Goal: Transaction & Acquisition: Purchase product/service

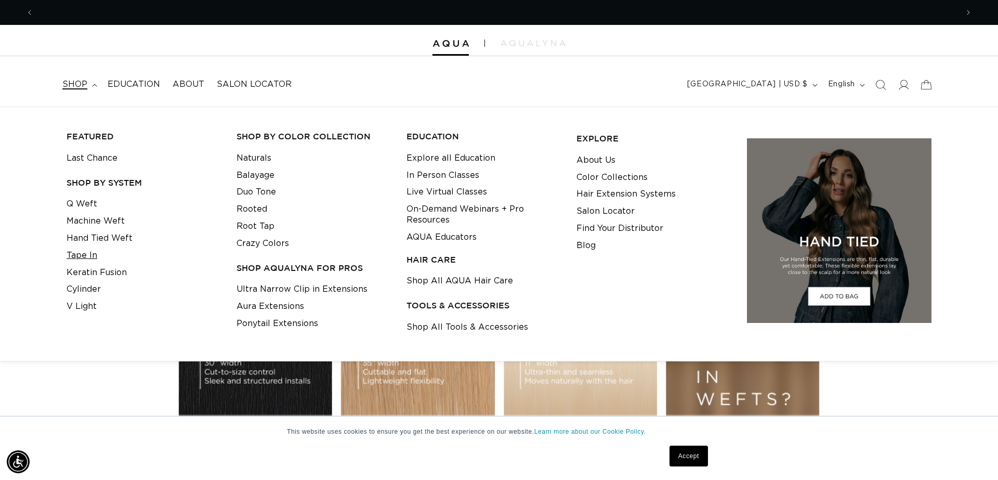
scroll to position [0, 1848]
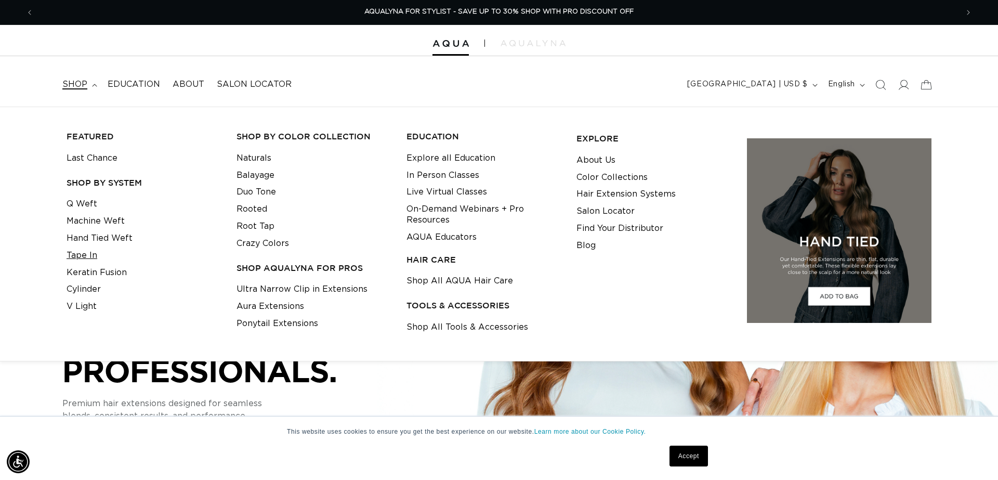
click at [87, 249] on link "Tape In" at bounding box center [82, 255] width 31 height 17
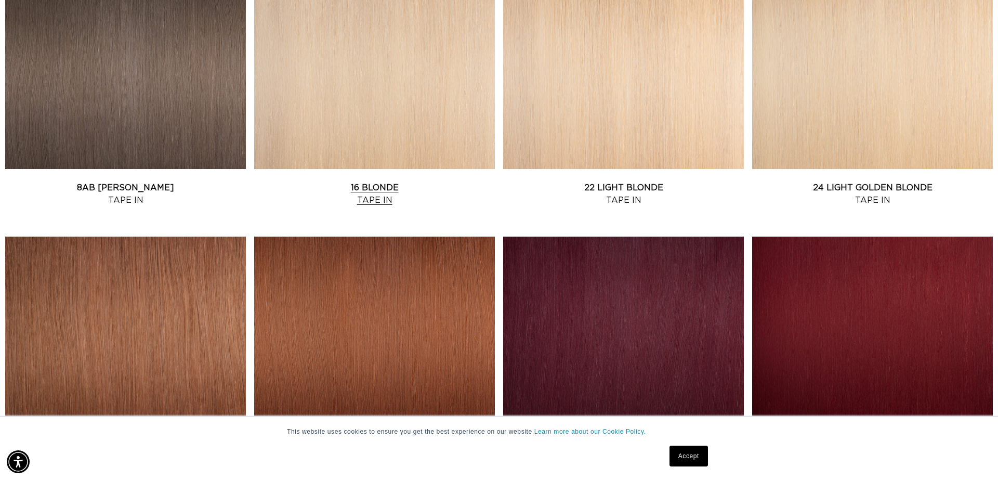
scroll to position [942, 0]
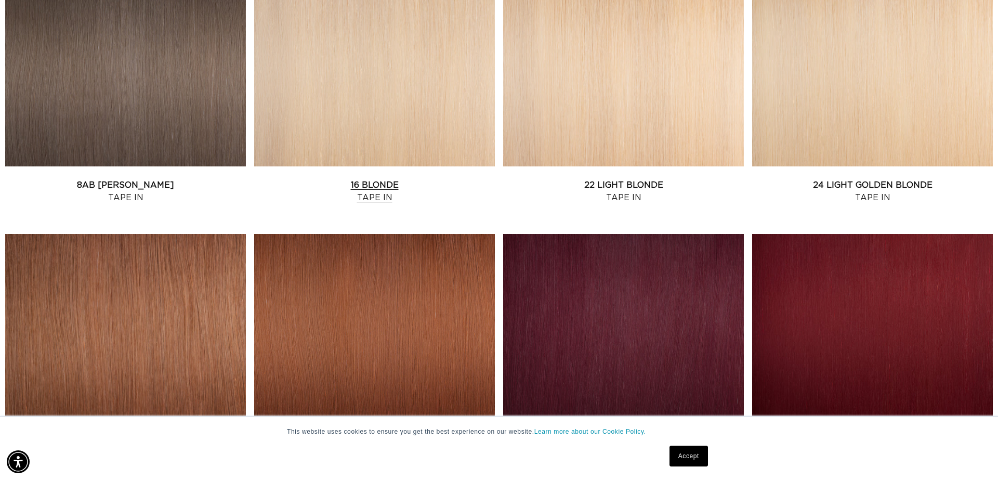
click at [378, 204] on link "16 Blonde Tape In" at bounding box center [374, 191] width 241 height 25
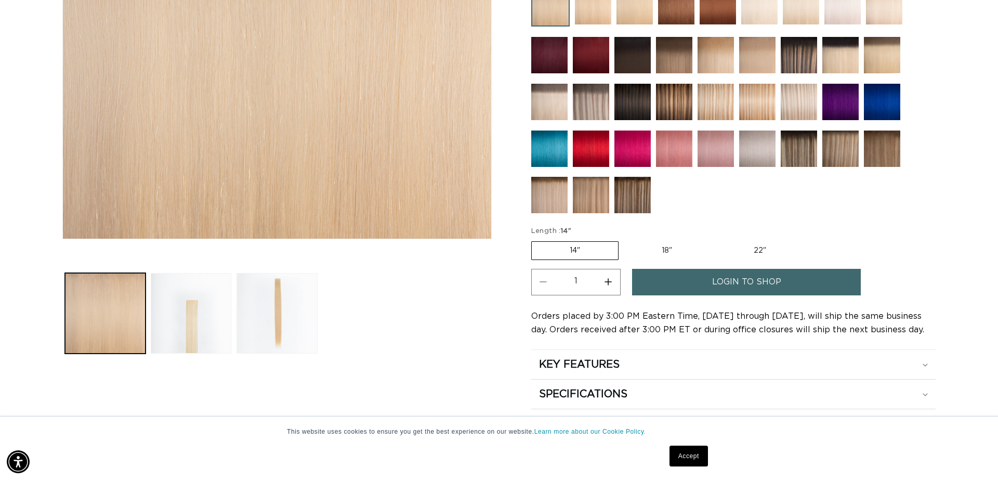
click at [696, 278] on link "login to shop" at bounding box center [746, 282] width 229 height 27
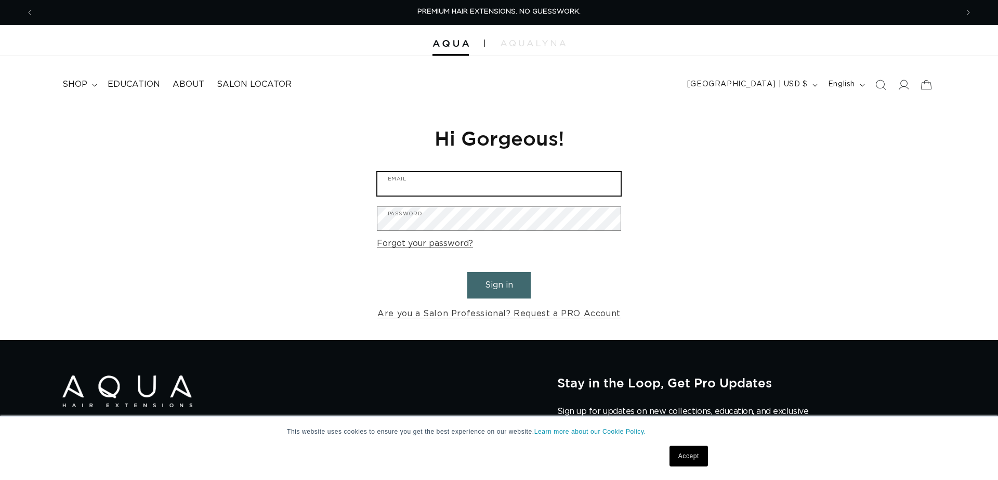
click at [458, 180] on input "Email" at bounding box center [498, 183] width 243 height 23
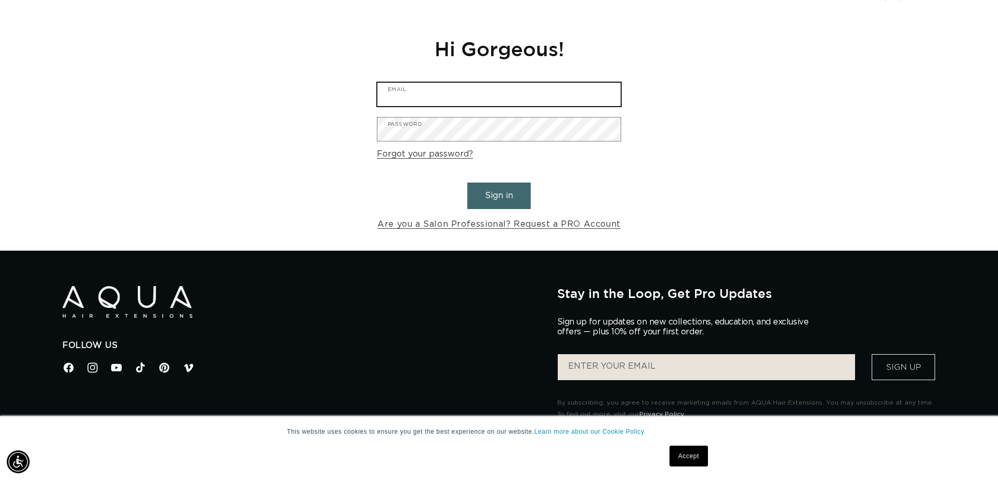
scroll to position [88, 0]
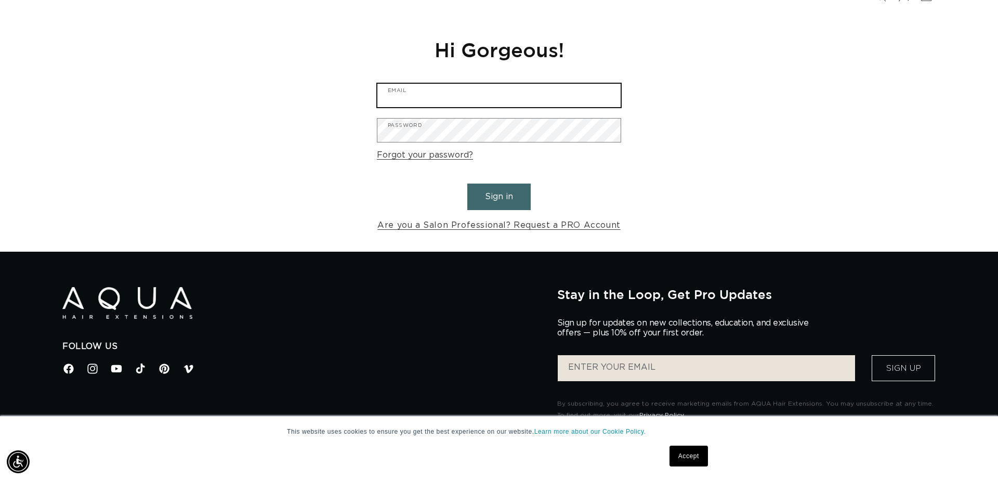
click at [605, 86] on input "Email" at bounding box center [498, 95] width 243 height 23
click at [605, 97] on input "Email" at bounding box center [498, 95] width 243 height 23
type input "[EMAIL_ADDRESS][PERSON_NAME][DOMAIN_NAME]"
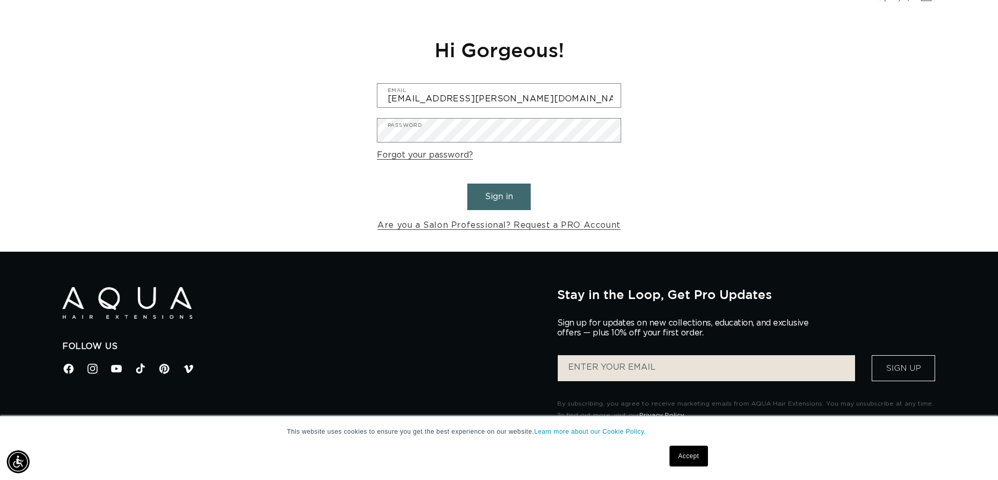
scroll to position [0, 0]
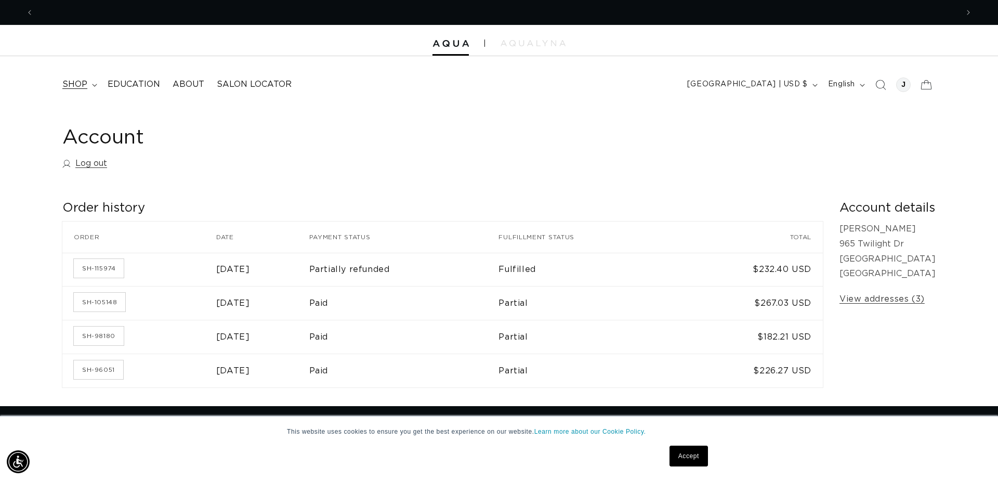
scroll to position [0, 1848]
click at [95, 85] on icon at bounding box center [94, 85] width 5 height 3
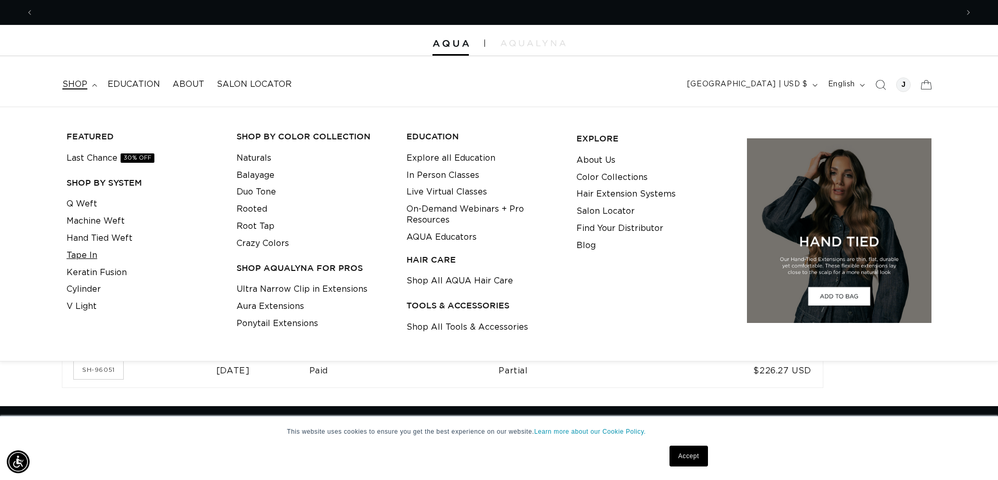
scroll to position [0, 0]
click at [83, 253] on link "Tape In" at bounding box center [82, 255] width 31 height 17
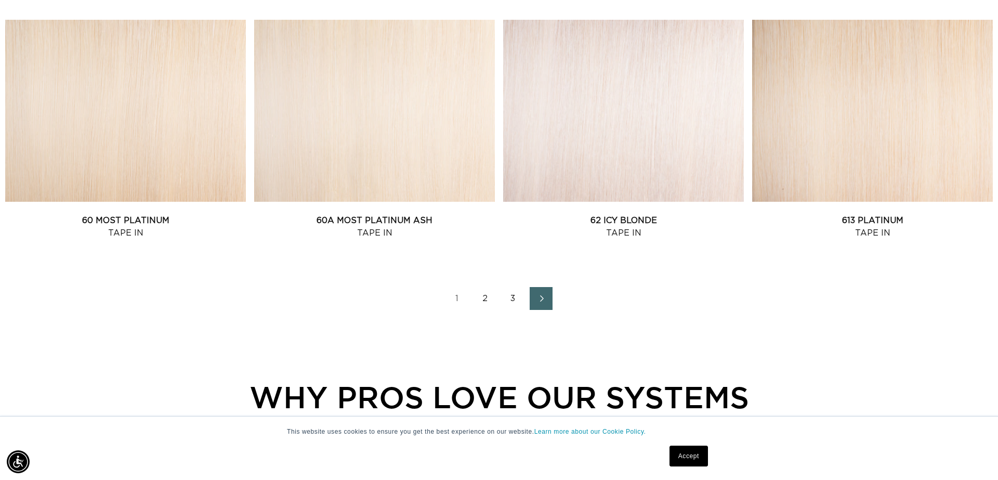
scroll to position [1406, 0]
click at [487, 308] on link "2" at bounding box center [484, 297] width 23 height 23
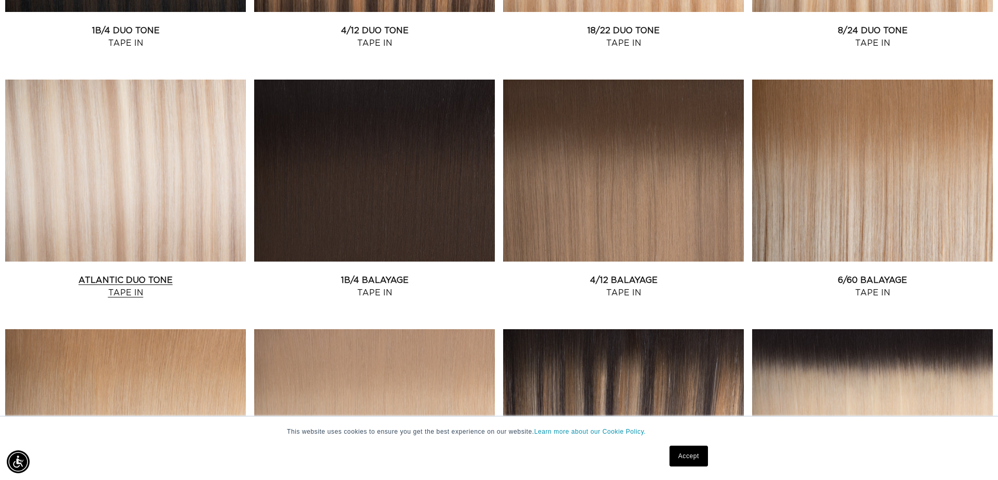
scroll to position [0, 1848]
click at [131, 274] on link "Atlantic Duo Tone Tape In" at bounding box center [125, 286] width 241 height 25
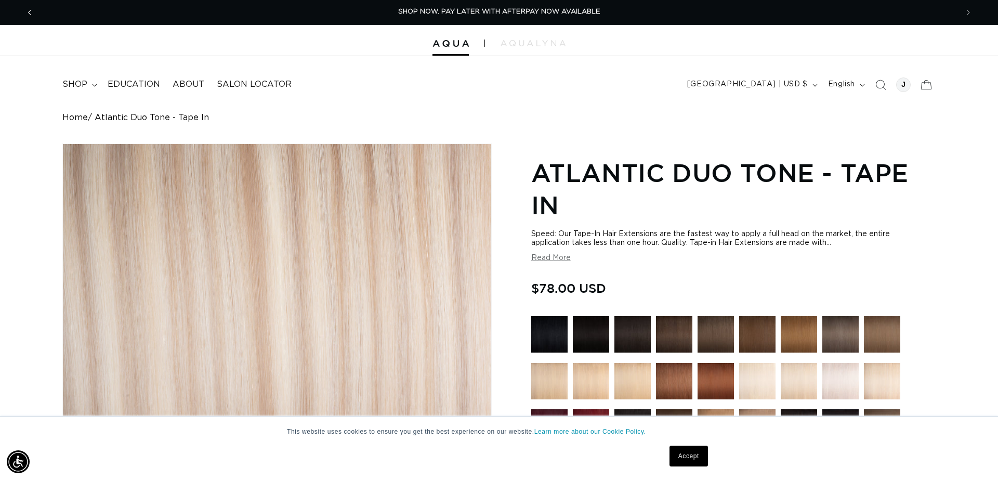
click at [29, 12] on icon "Previous announcement" at bounding box center [29, 12] width 3 height 5
click at [77, 89] on span "shop" at bounding box center [74, 84] width 25 height 11
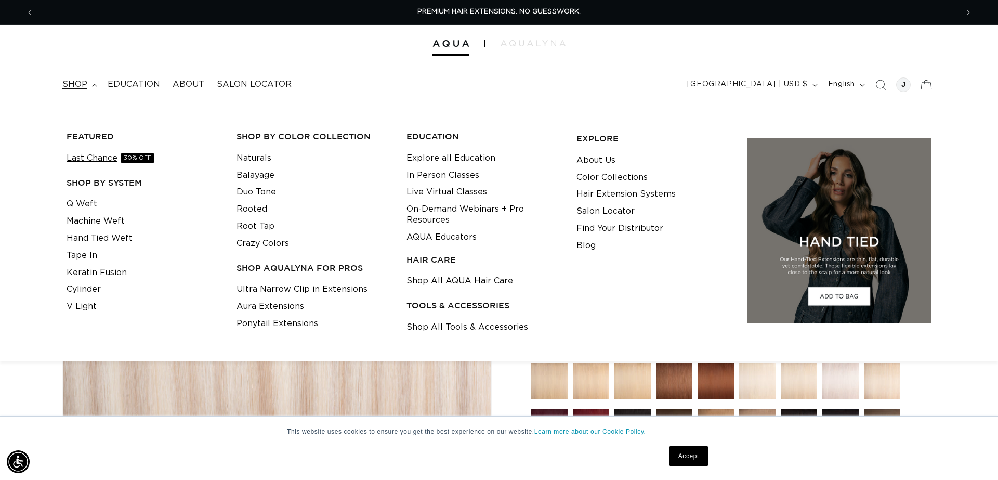
click at [94, 155] on link "Last Chance 30% OFF" at bounding box center [111, 158] width 88 height 17
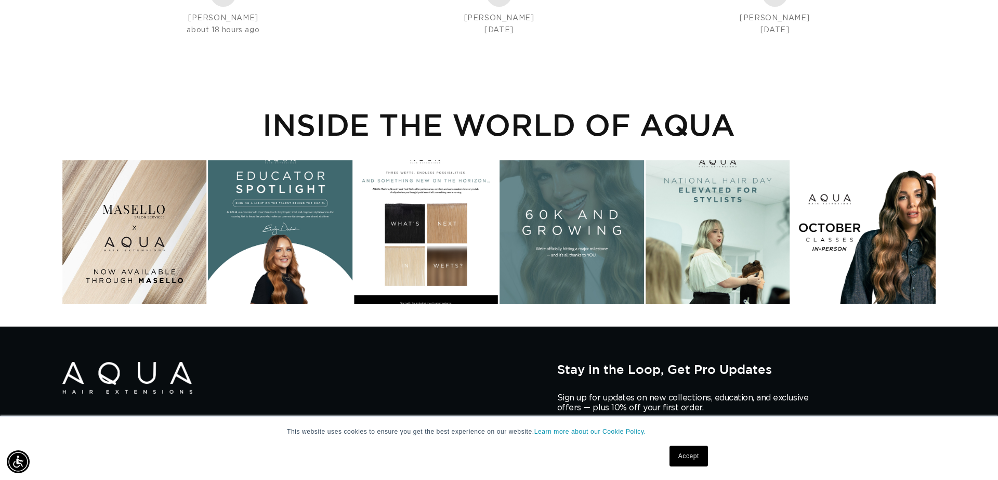
scroll to position [0, 1848]
click at [483, 217] on div "Instagram post opens in a popup" at bounding box center [426, 232] width 144 height 144
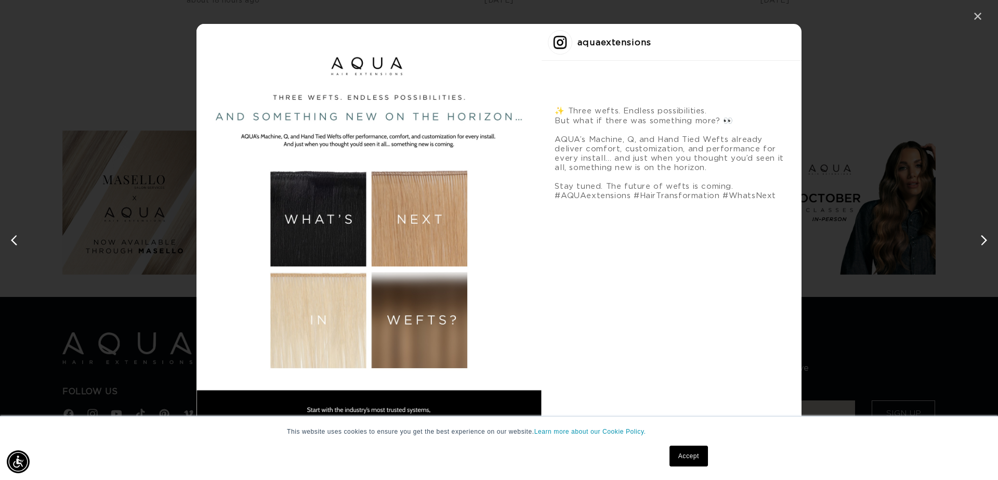
click at [979, 21] on div "✕" at bounding box center [978, 17] width 16 height 16
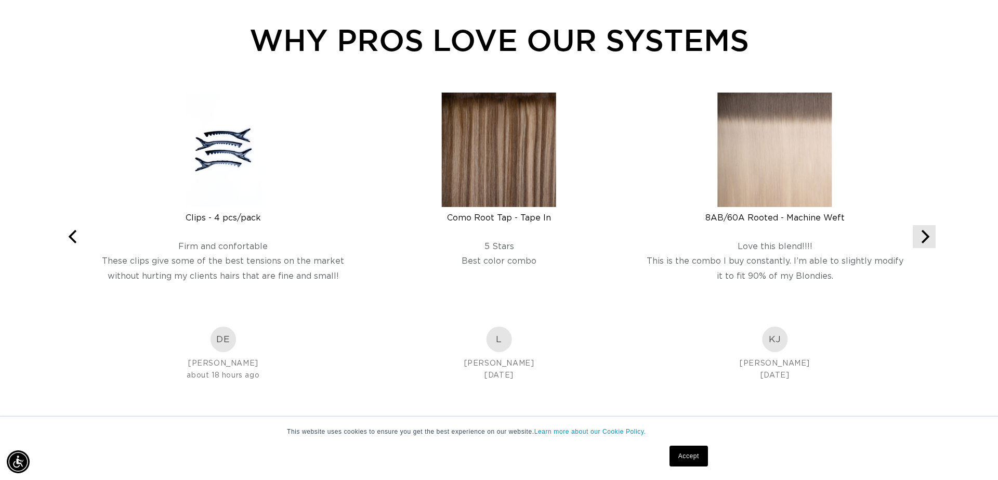
click at [924, 243] on icon "Next" at bounding box center [924, 237] width 14 height 14
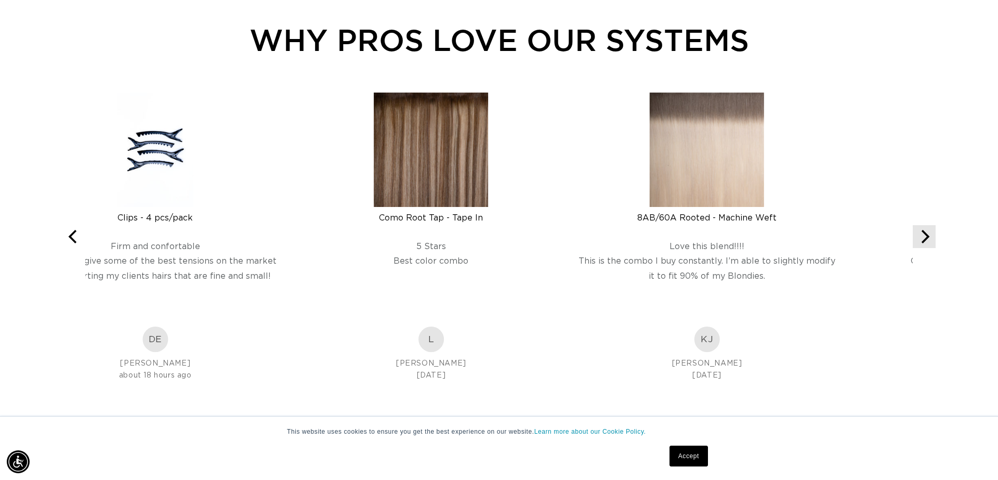
scroll to position [0, 0]
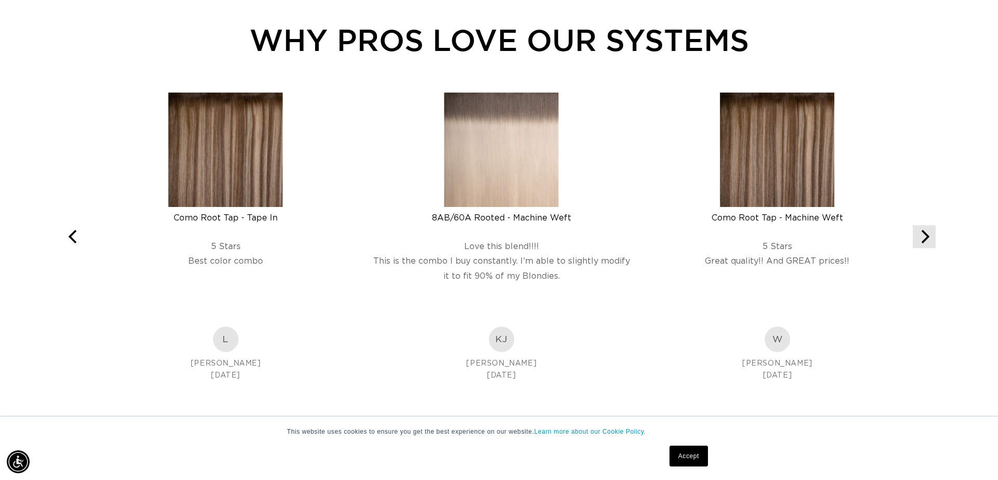
click at [924, 243] on icon "Next" at bounding box center [924, 237] width 14 height 14
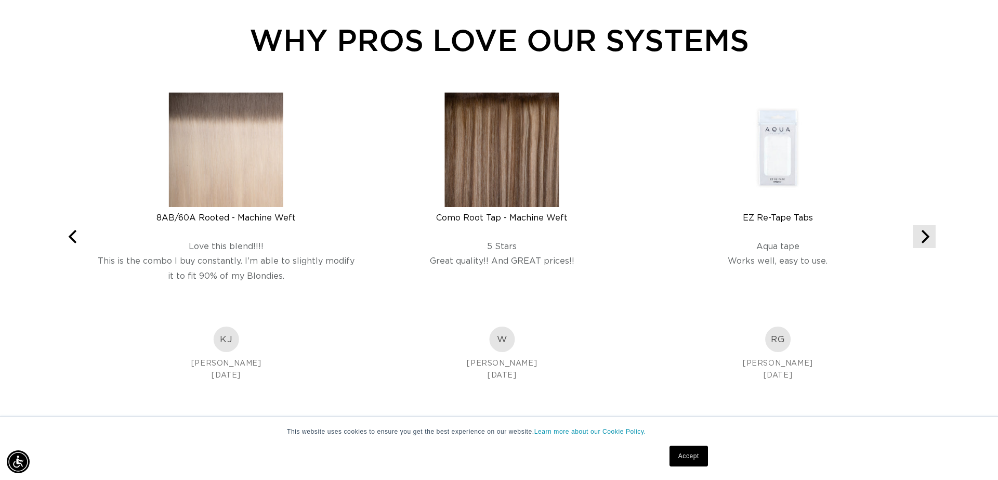
click at [924, 243] on icon "Next" at bounding box center [924, 237] width 14 height 14
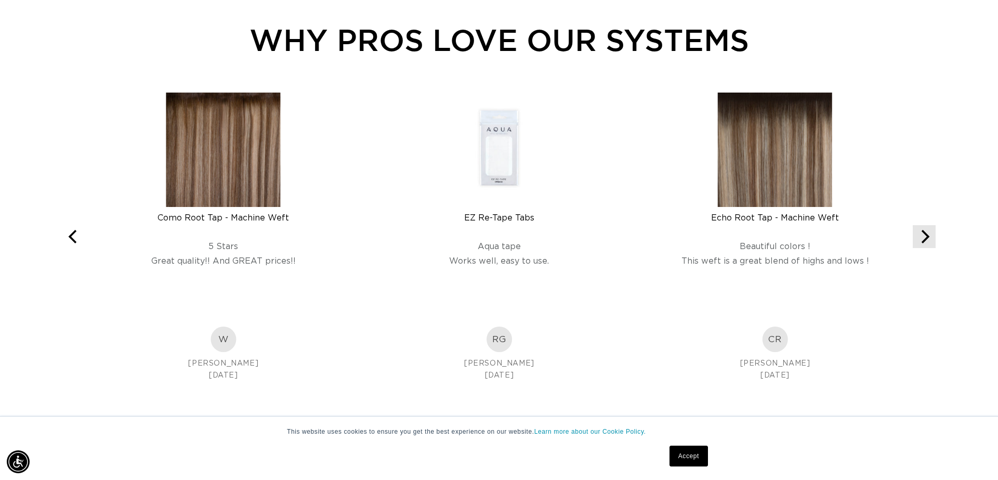
click at [924, 243] on icon "Next" at bounding box center [924, 237] width 14 height 14
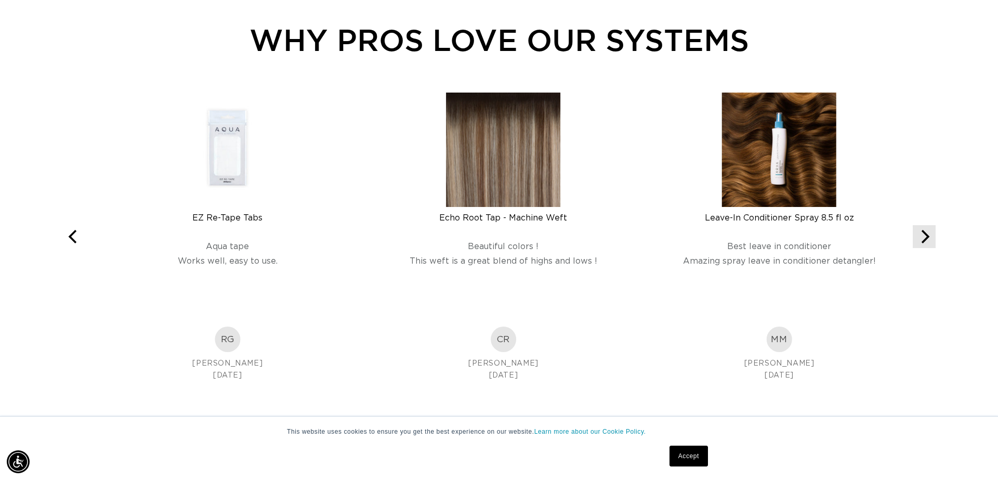
scroll to position [0, 924]
click at [924, 243] on icon "Next" at bounding box center [924, 237] width 14 height 14
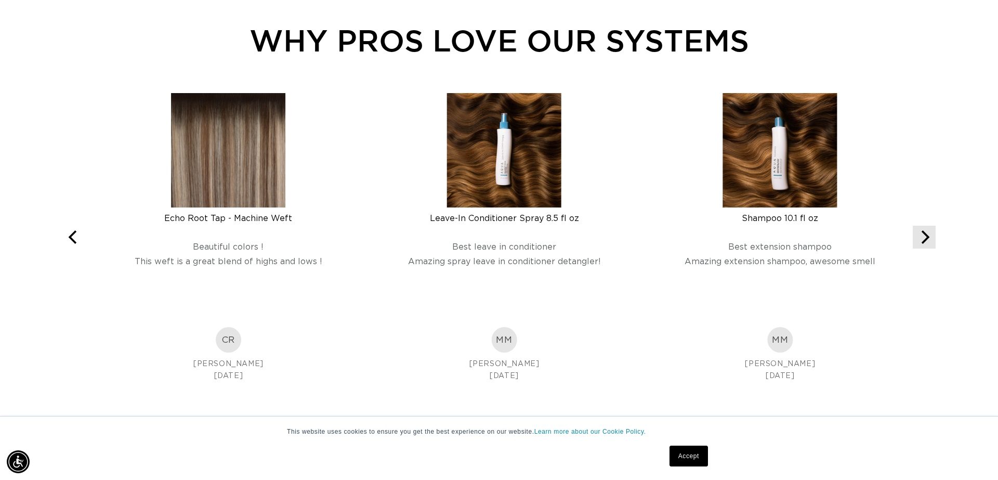
click at [924, 244] on icon "Next" at bounding box center [924, 237] width 14 height 14
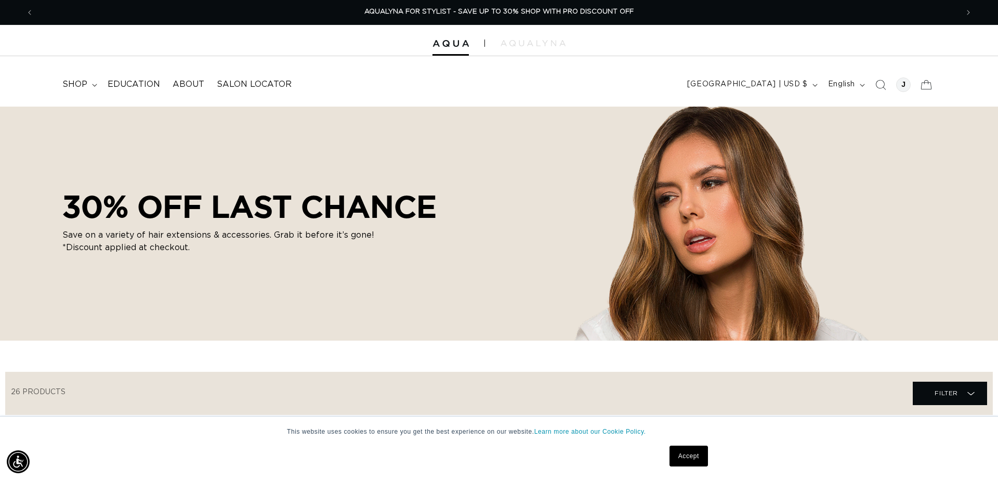
scroll to position [0, 0]
click at [95, 86] on summary "shop" at bounding box center [78, 84] width 45 height 23
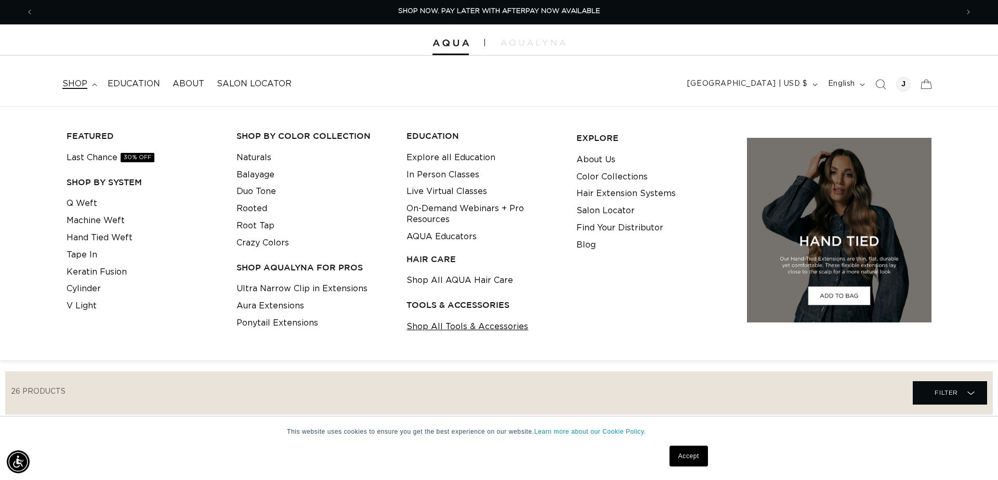
click at [473, 322] on link "Shop All Tools & Accessories" at bounding box center [467, 326] width 122 height 17
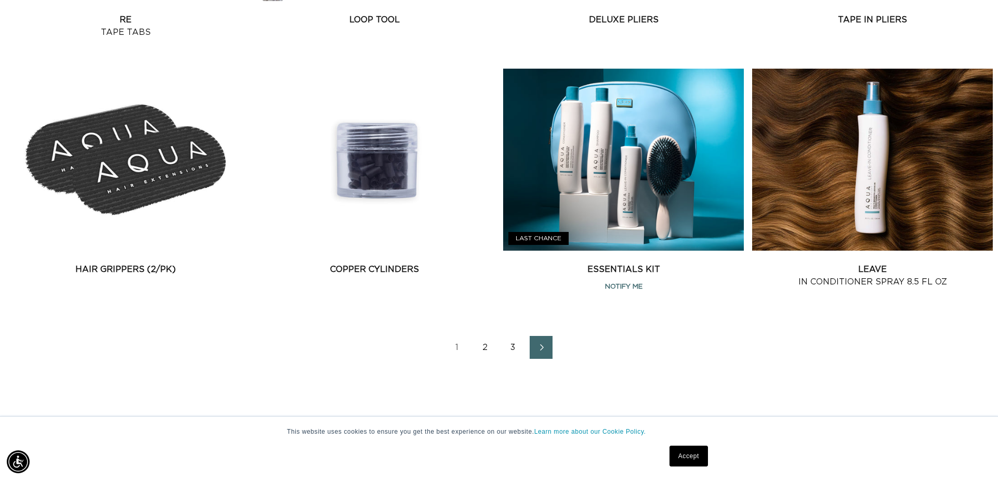
scroll to position [1400, 1]
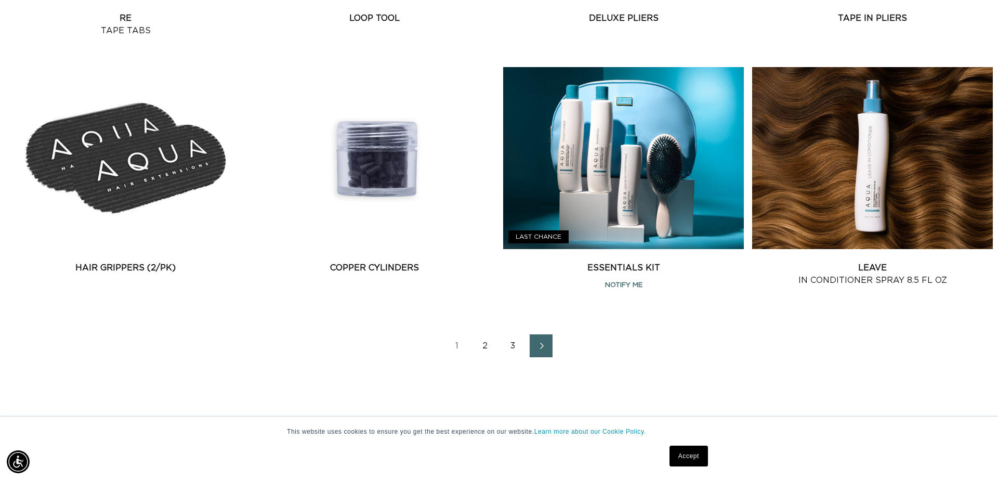
click at [482, 353] on link "2" at bounding box center [484, 345] width 23 height 23
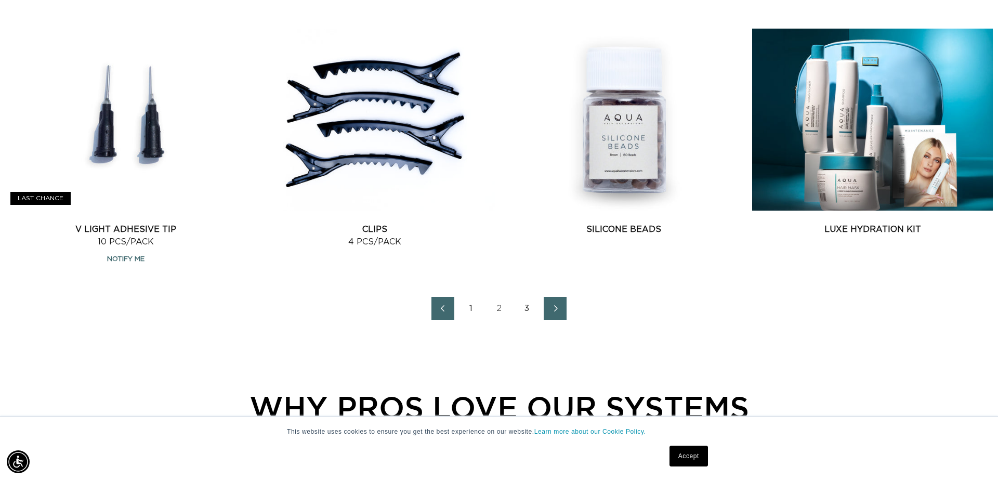
click at [532, 315] on link "3" at bounding box center [526, 308] width 23 height 23
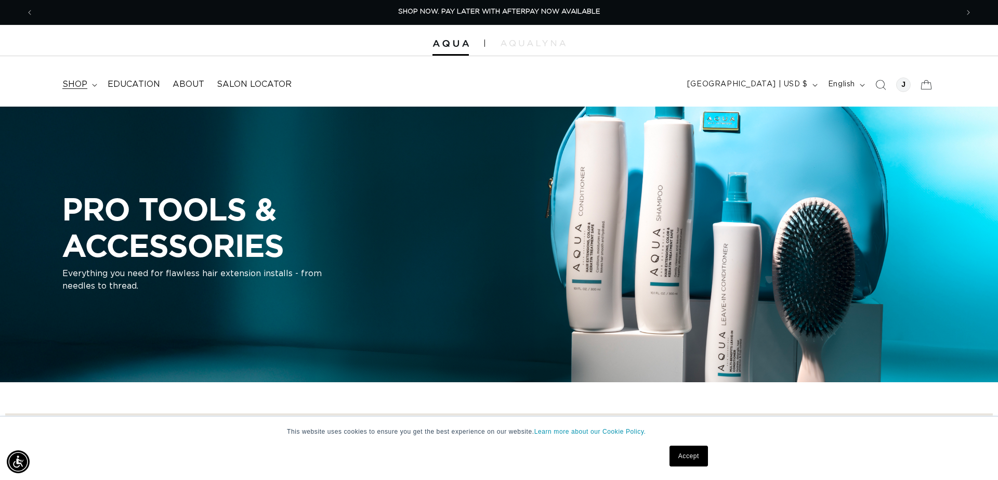
click at [74, 85] on span "shop" at bounding box center [74, 84] width 25 height 11
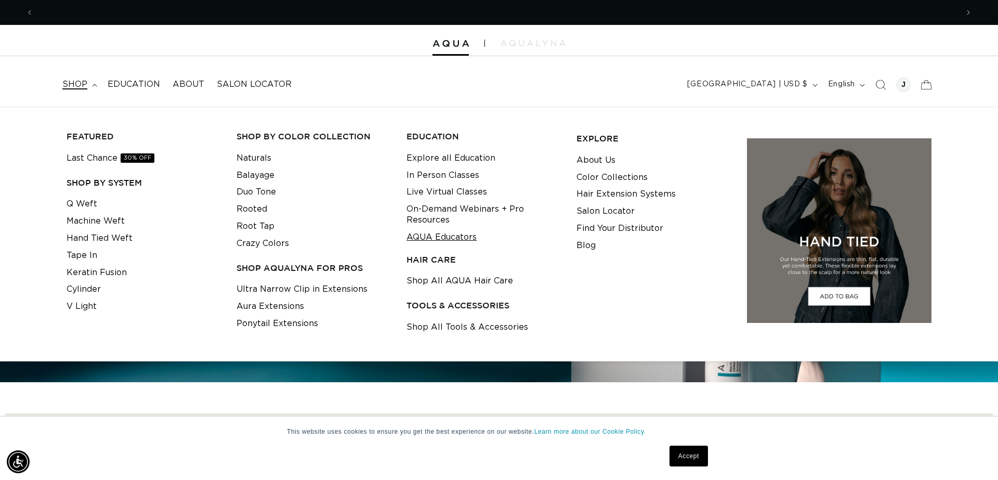
scroll to position [0, 924]
click at [615, 87] on header "FEATURED Last Chance SHOP BY SYSTEM Q Weft Hand Tied Weft Machine Weft Tape In …" at bounding box center [499, 81] width 998 height 50
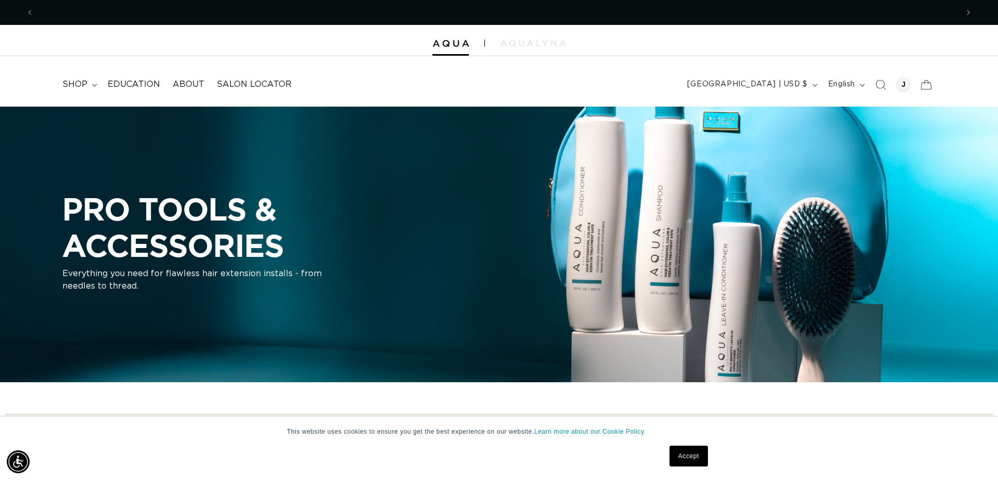
scroll to position [0, 1848]
